Goal: Transaction & Acquisition: Obtain resource

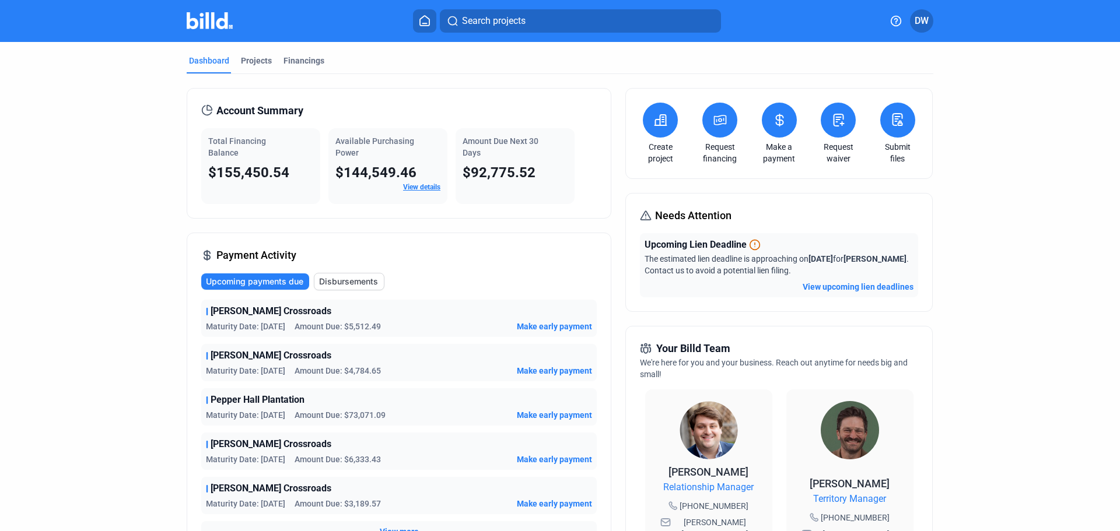
click at [715, 118] on icon at bounding box center [720, 120] width 15 height 14
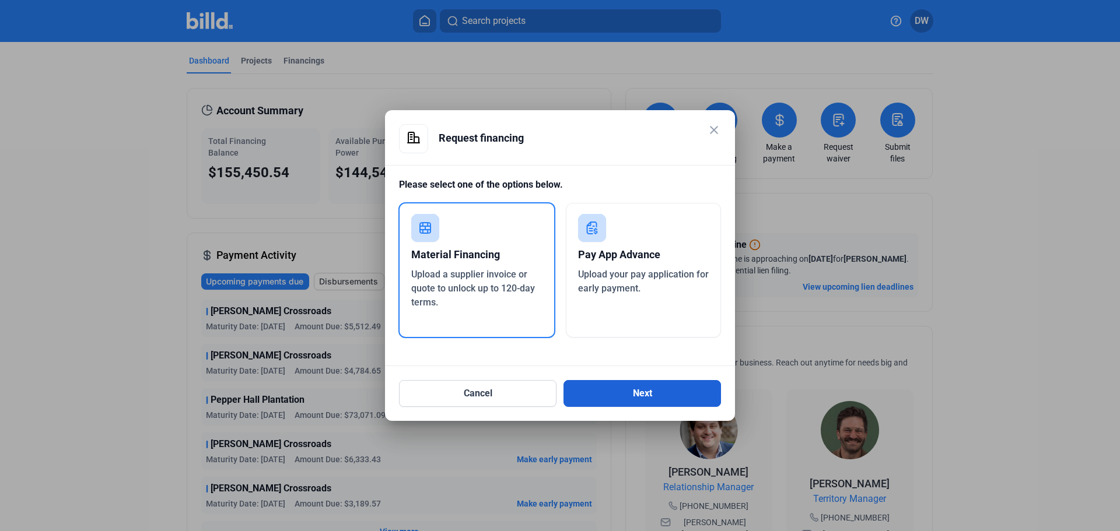
click at [657, 403] on button "Next" at bounding box center [643, 393] width 158 height 27
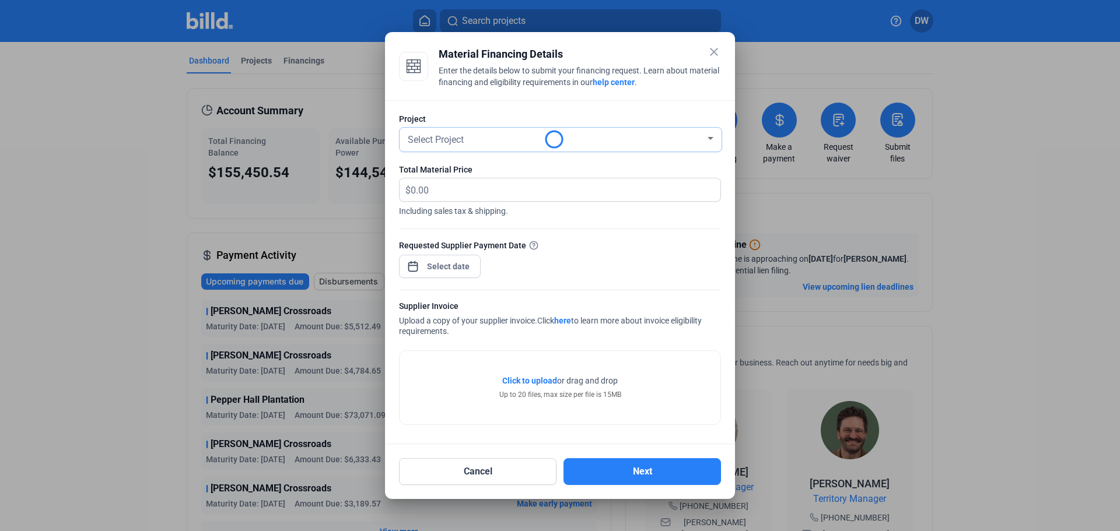
click at [520, 139] on div "Select Project" at bounding box center [555, 139] width 300 height 16
click at [480, 106] on div at bounding box center [560, 265] width 1120 height 531
click at [484, 146] on div "Select Project" at bounding box center [560, 140] width 310 height 24
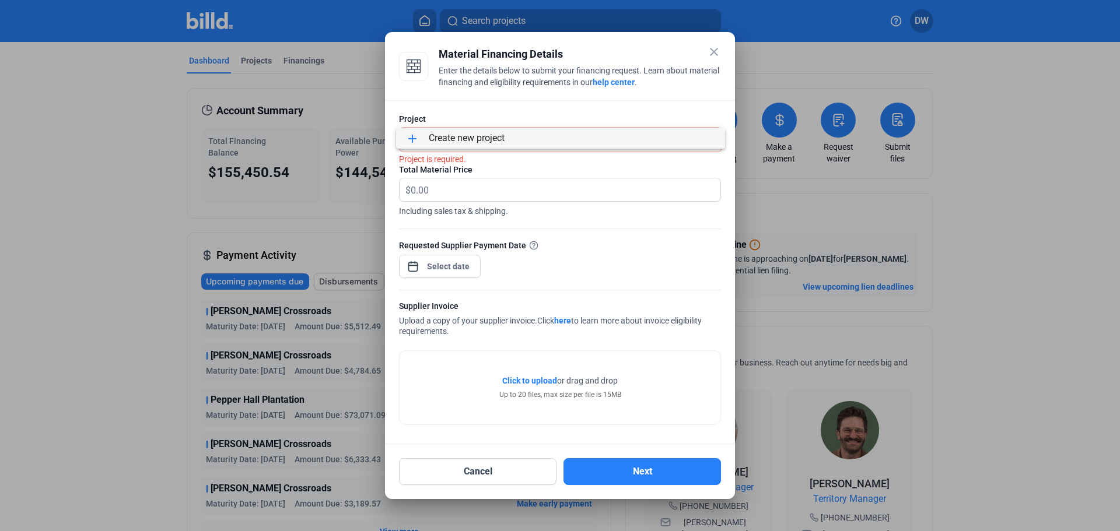
click at [690, 104] on div at bounding box center [560, 265] width 1120 height 531
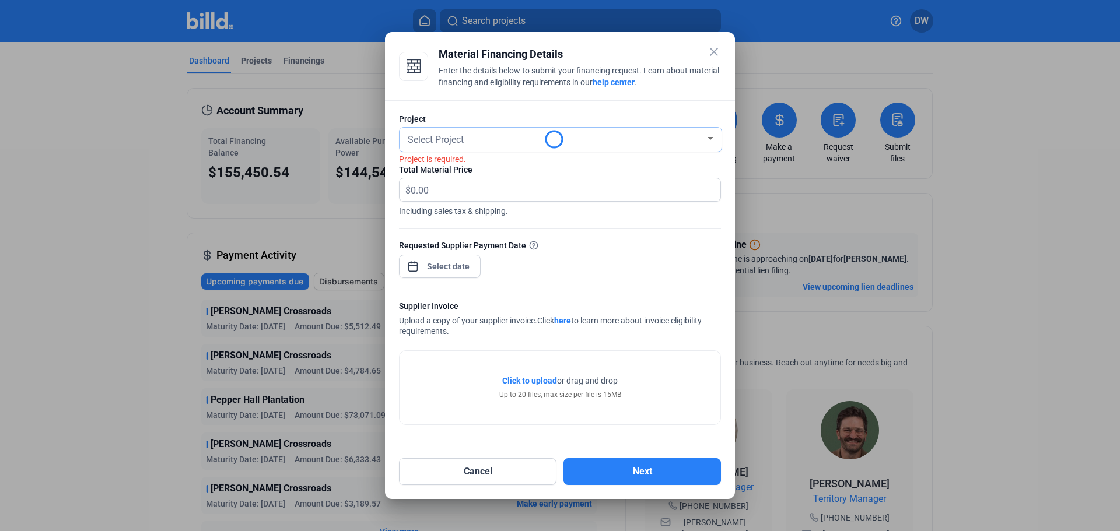
click at [712, 139] on div at bounding box center [711, 138] width 6 height 3
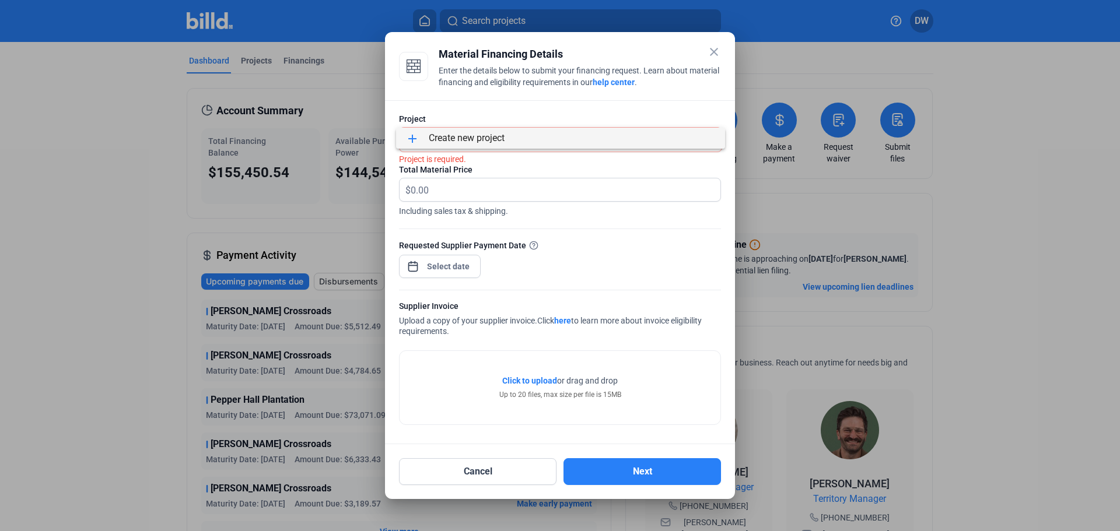
click at [635, 230] on div at bounding box center [560, 265] width 1120 height 531
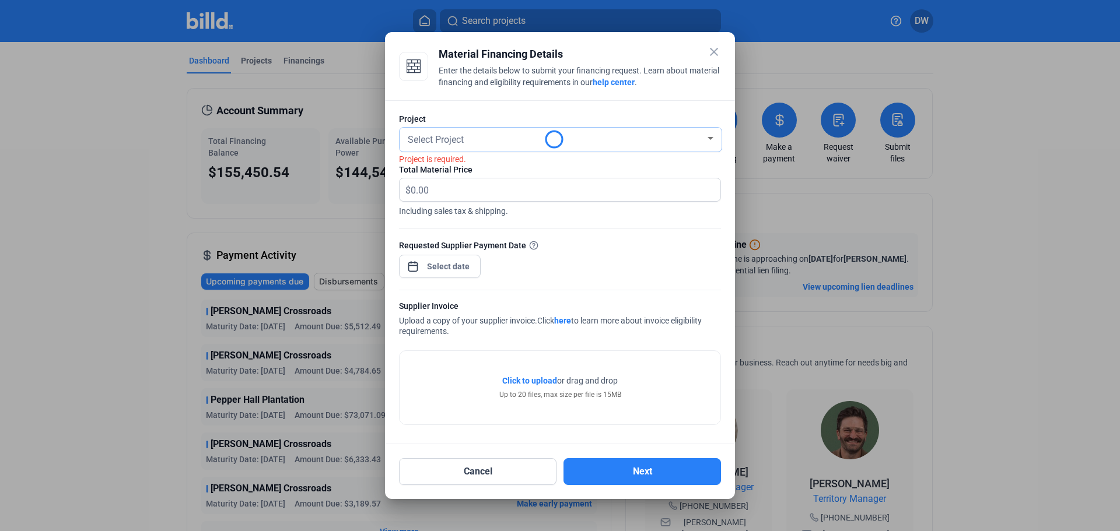
click at [424, 140] on span "Select Project" at bounding box center [436, 139] width 56 height 11
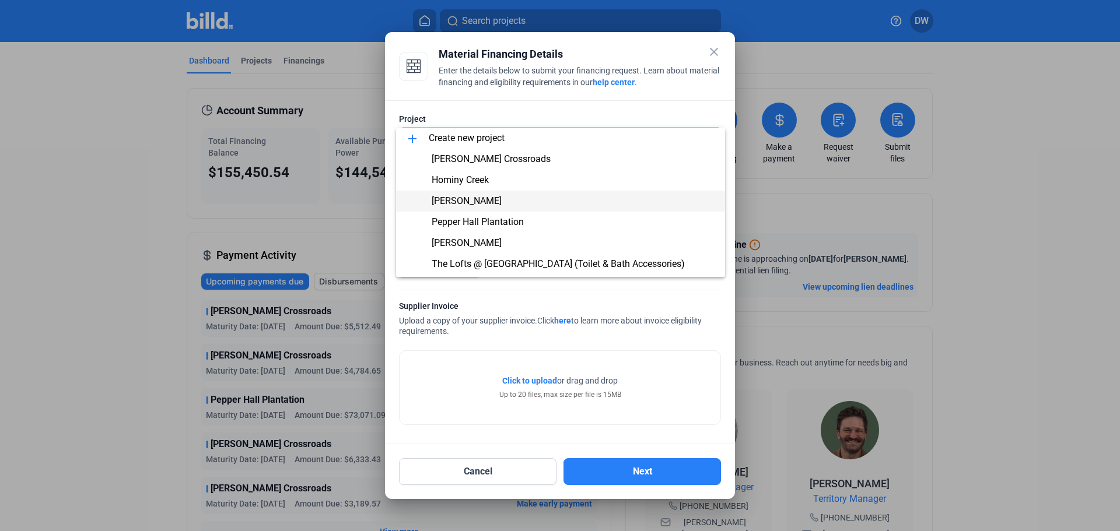
click at [471, 201] on span "[PERSON_NAME]" at bounding box center [467, 200] width 70 height 11
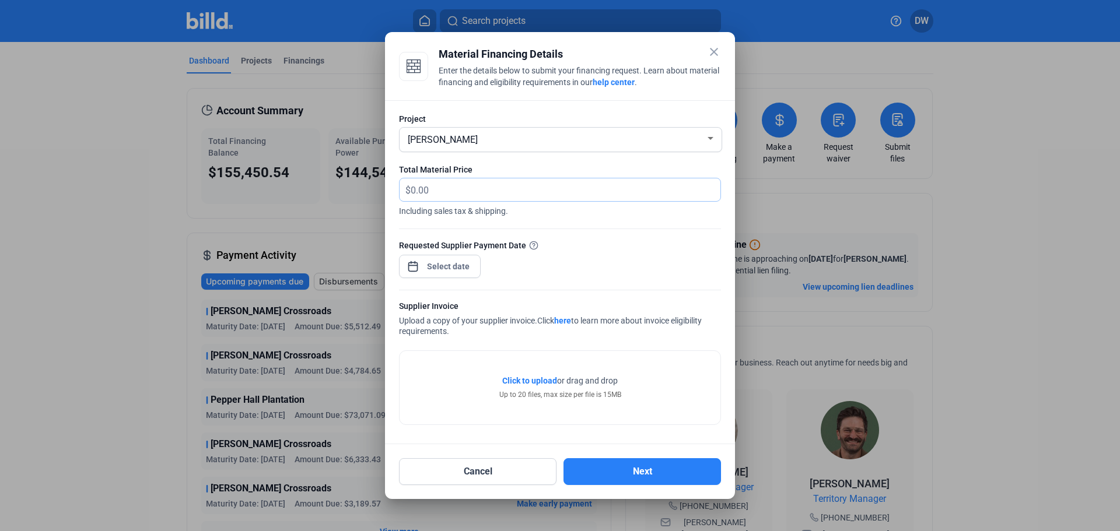
drag, startPoint x: 471, startPoint y: 193, endPoint x: 318, endPoint y: 179, distance: 154.0
click at [318, 179] on div "close Material Financing Details Enter the details below to submit your financi…" at bounding box center [560, 265] width 1120 height 531
type input "9,393"
click at [428, 271] on div "close Material Financing Details Enter the details below to submit your financi…" at bounding box center [560, 265] width 1120 height 531
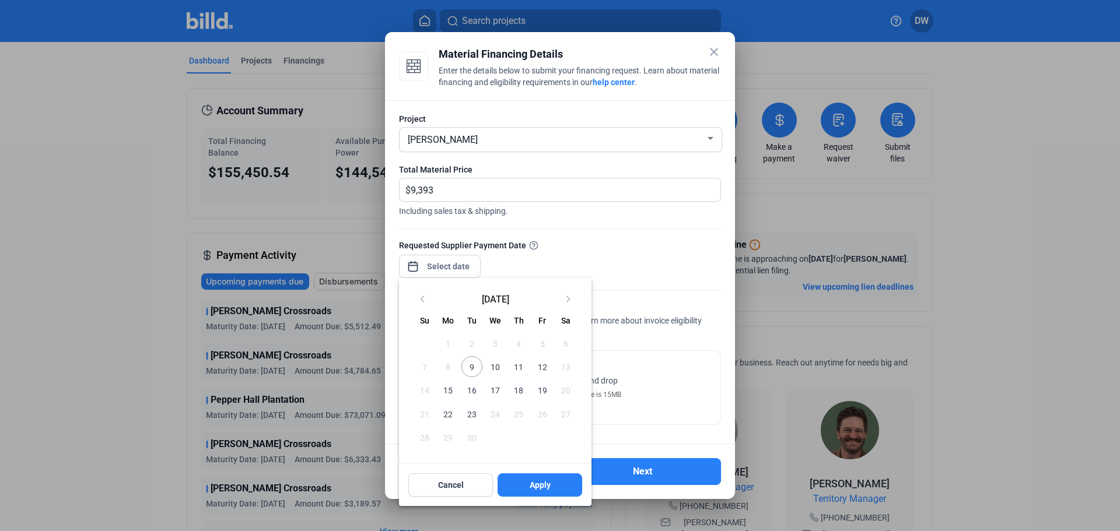
click at [468, 365] on span "9" at bounding box center [471, 366] width 21 height 21
click at [531, 485] on span "Apply" at bounding box center [540, 486] width 21 height 12
type input "[DATE]"
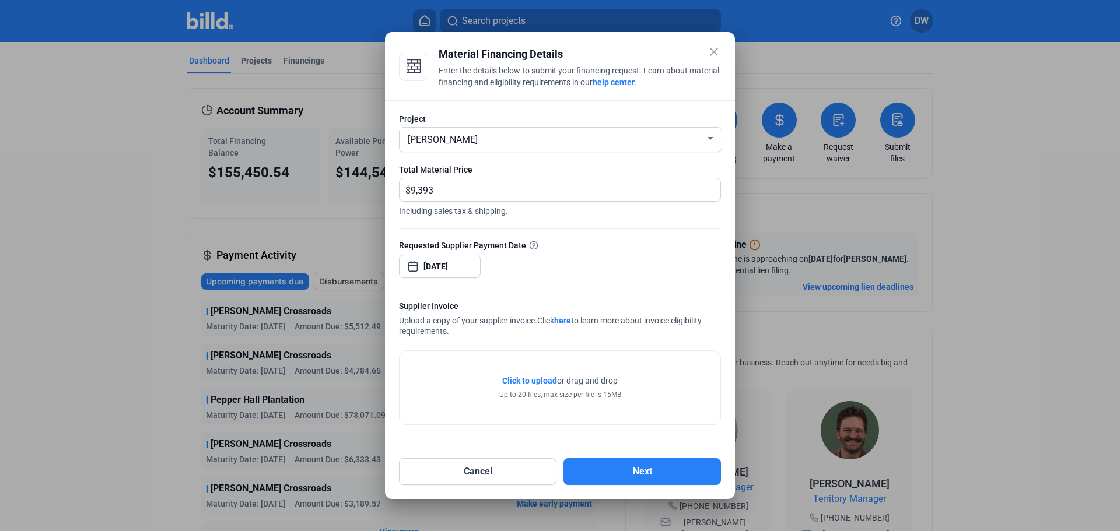
click at [492, 389] on div "Click to upload Tap to upload or drag and drop Up to 20 files, max size per fil…" at bounding box center [560, 388] width 321 height 74
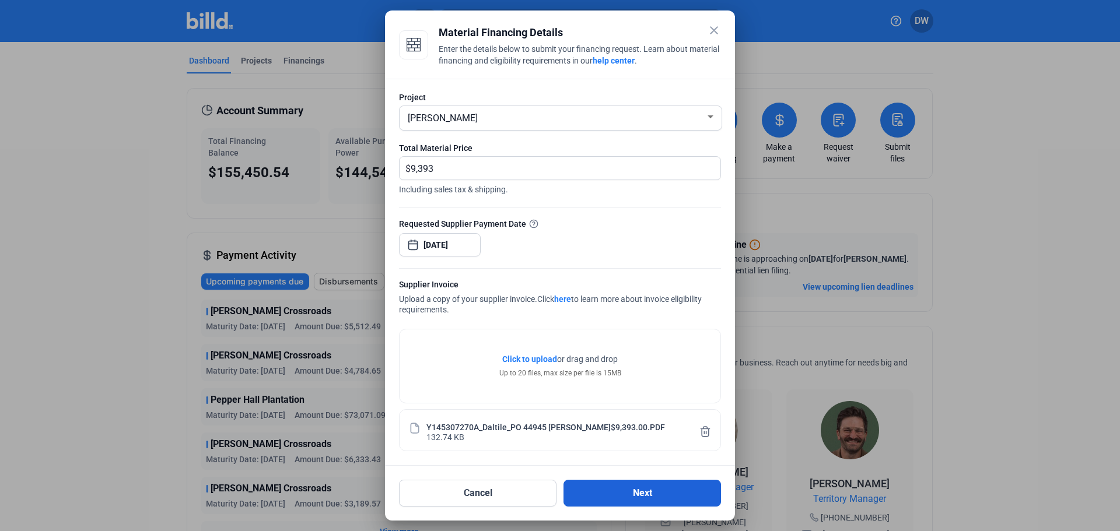
click at [647, 488] on button "Next" at bounding box center [643, 493] width 158 height 27
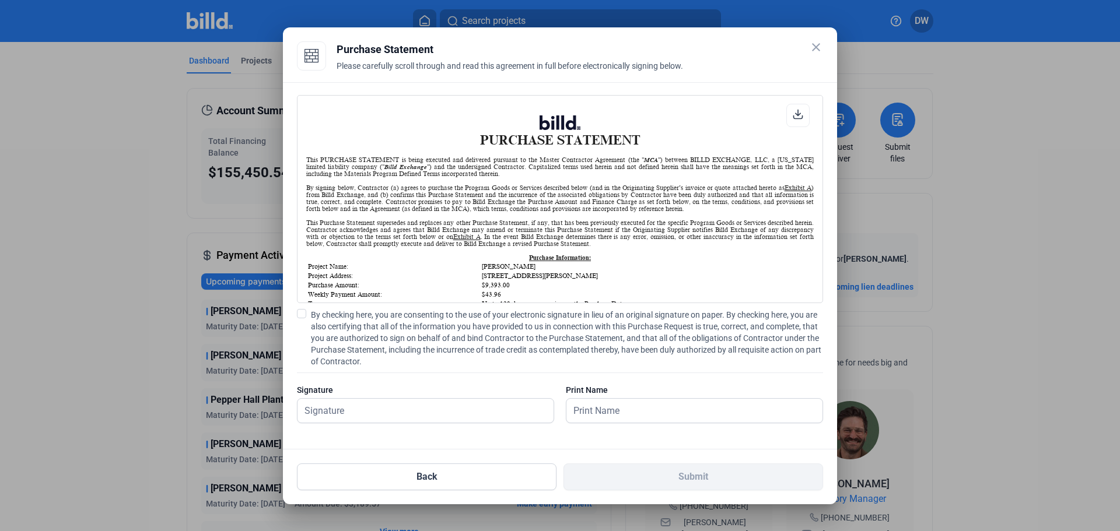
scroll to position [1, 0]
click at [304, 316] on span at bounding box center [301, 313] width 9 height 9
click at [0, 0] on input "By checking here, you are consenting to the use of your electronic signature in…" at bounding box center [0, 0] width 0 height 0
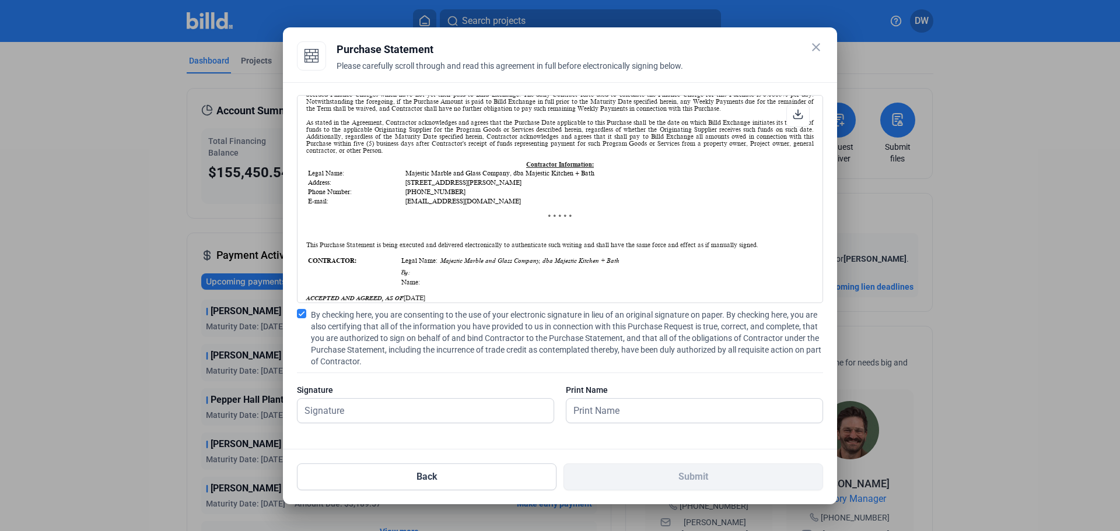
scroll to position [292, 0]
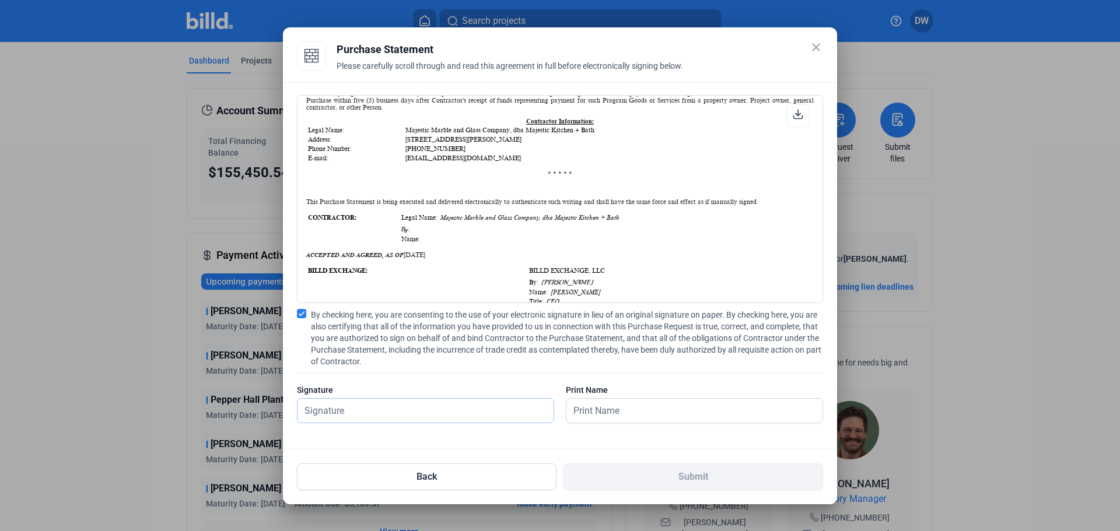
click at [463, 401] on input "text" at bounding box center [426, 411] width 256 height 24
type input "[PERSON_NAME]"
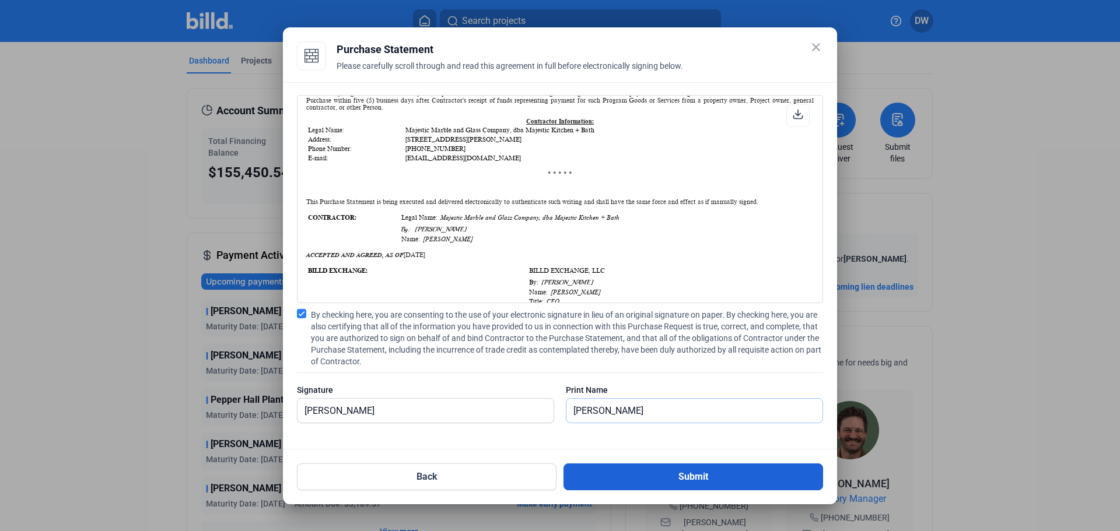
type input "[PERSON_NAME]"
click at [673, 474] on button "Submit" at bounding box center [694, 477] width 260 height 27
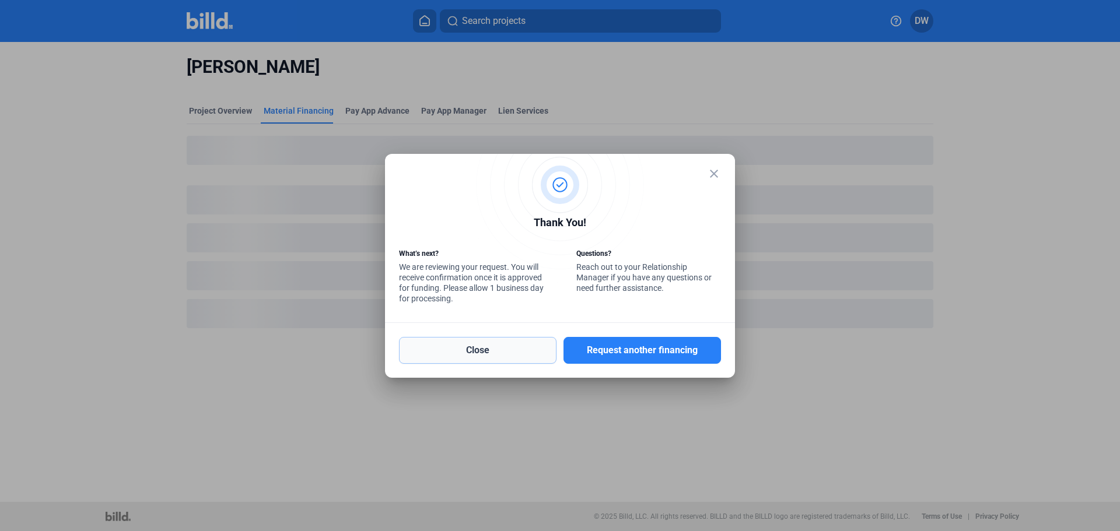
click at [470, 351] on button "Close" at bounding box center [478, 350] width 158 height 27
